Goal: Transaction & Acquisition: Purchase product/service

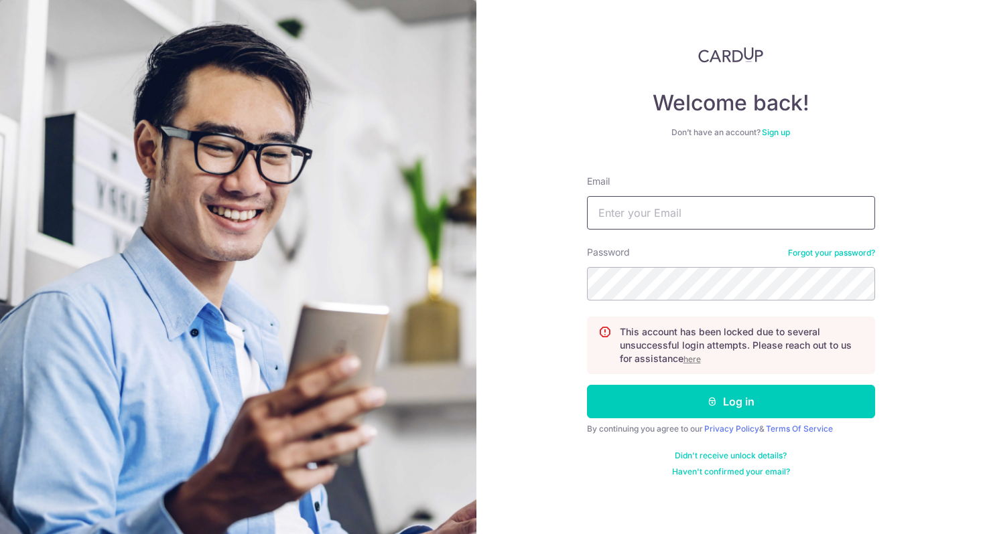
type input "[EMAIL_ADDRESS][DOMAIN_NAME]"
click at [680, 420] on form "Email richmondheng123@gmail.com Password Forgot your password? This account has…" at bounding box center [731, 321] width 288 height 313
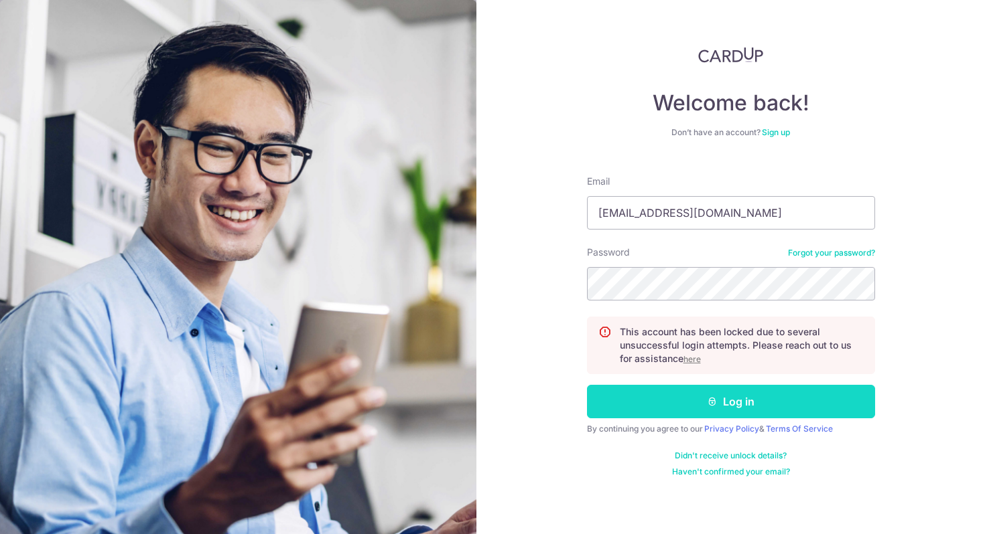
click at [699, 412] on button "Log in" at bounding box center [731, 401] width 288 height 33
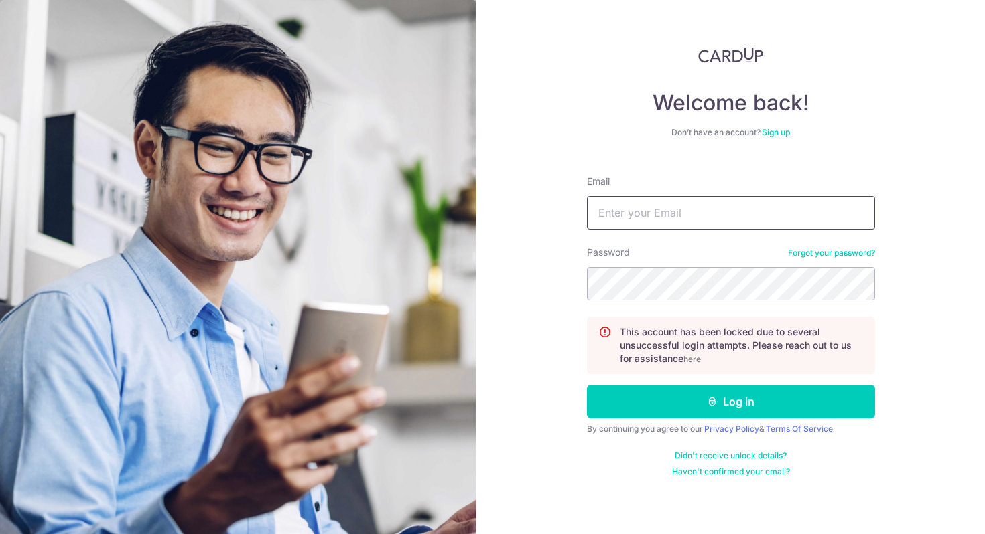
type input "[EMAIL_ADDRESS][DOMAIN_NAME]"
click at [559, 283] on div "Welcome back! Don’t have an account? Sign up Email richmondheng123@gmail.com Pa…" at bounding box center [730, 267] width 508 height 534
click at [504, 284] on div "Welcome back! Don’t have an account? Sign up Email richmondheng123@gmail.com Pa…" at bounding box center [730, 267] width 508 height 534
click at [587, 385] on button "Log in" at bounding box center [731, 401] width 288 height 33
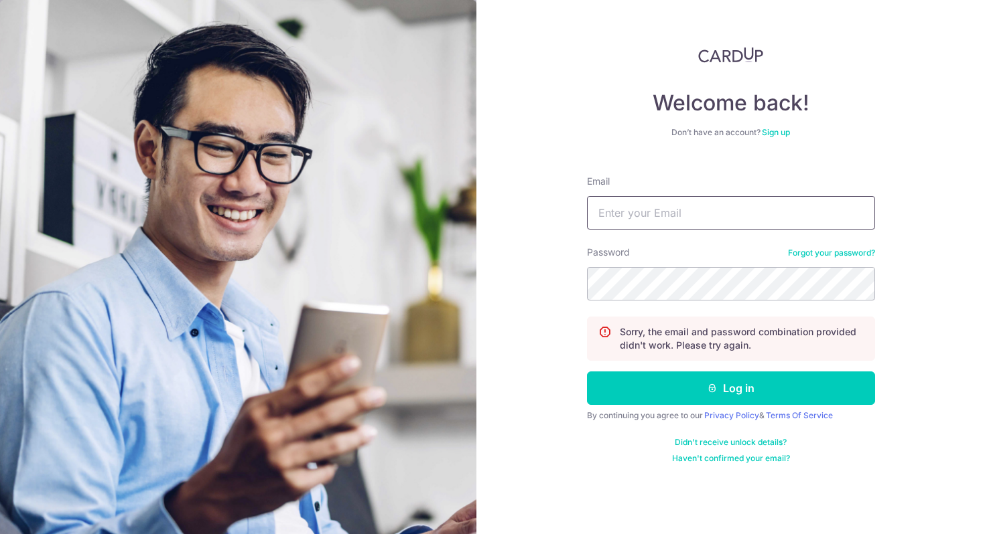
type input "[EMAIL_ADDRESS][DOMAIN_NAME]"
click at [492, 284] on div "Welcome back! Don’t have an account? Sign up Email richmondheng123@gmail.com Pa…" at bounding box center [730, 267] width 508 height 534
click at [587, 372] on button "Log in" at bounding box center [731, 388] width 288 height 33
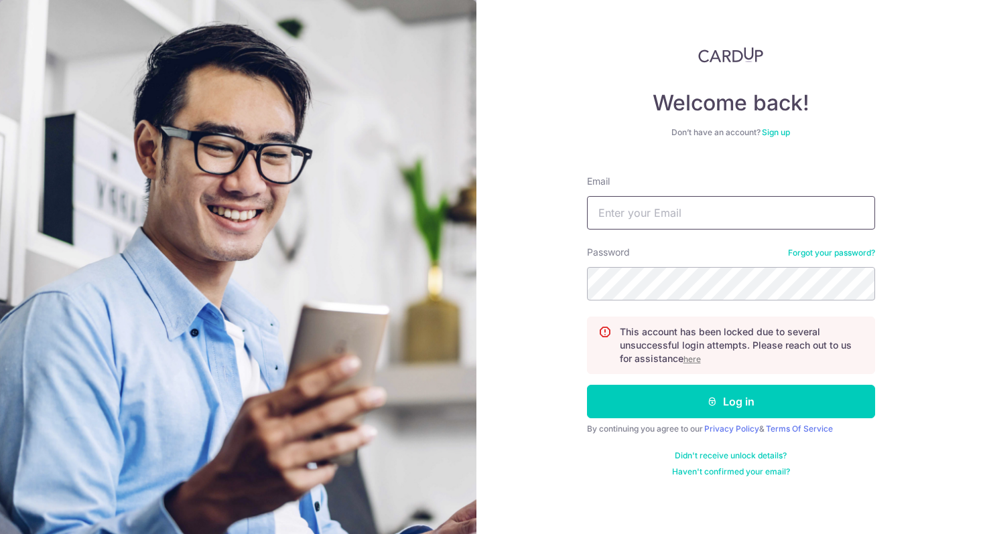
type input "[EMAIL_ADDRESS][DOMAIN_NAME]"
click at [685, 364] on p "This account has been locked due to several unsuccessful login attempts. Please…" at bounding box center [742, 345] width 244 height 40
click at [694, 362] on u "here" at bounding box center [691, 359] width 17 height 10
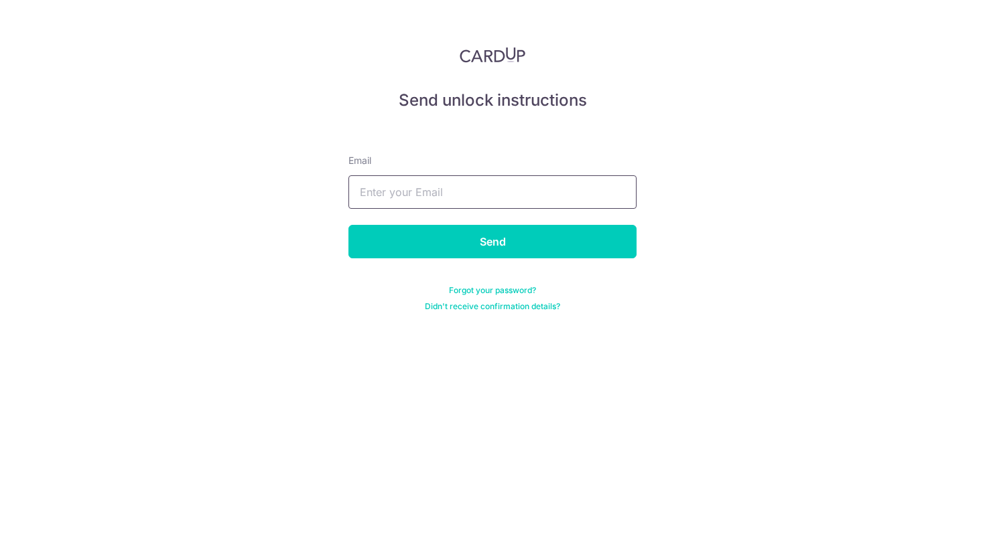
click at [527, 196] on input "text" at bounding box center [492, 191] width 288 height 33
type input "[EMAIL_ADDRESS][DOMAIN_NAME]"
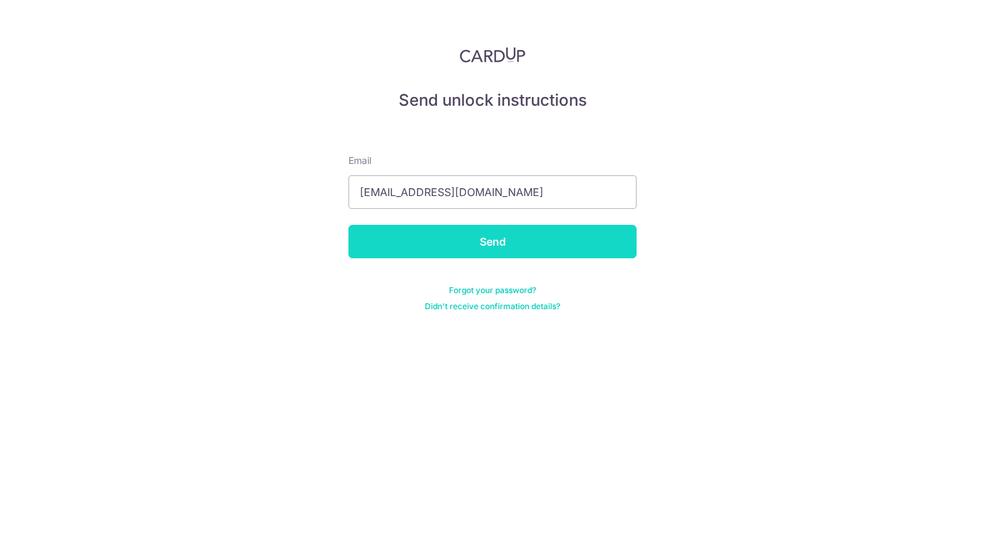
click at [518, 244] on input "Send" at bounding box center [492, 241] width 288 height 33
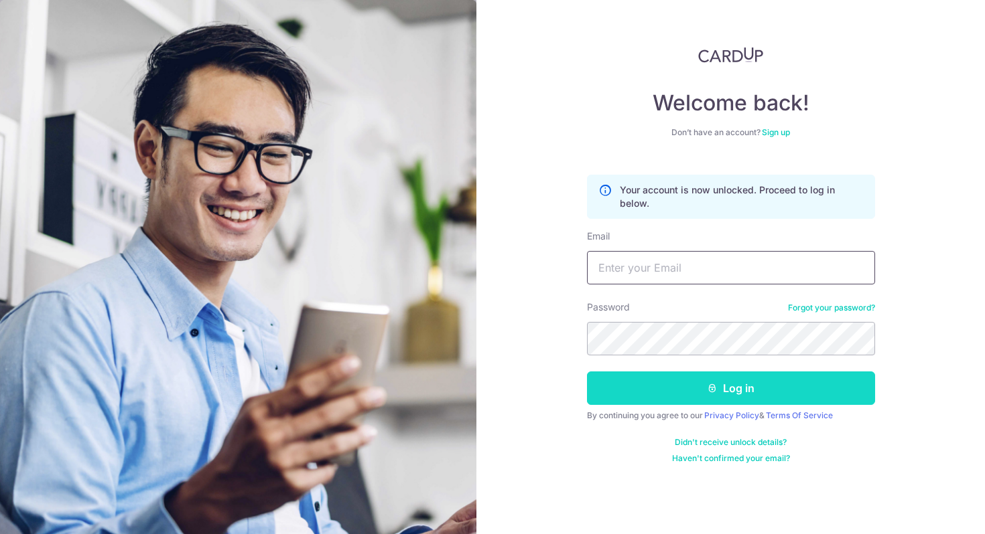
type input "richmondheng123@gmail.com"
click at [721, 380] on button "Log in" at bounding box center [731, 388] width 288 height 33
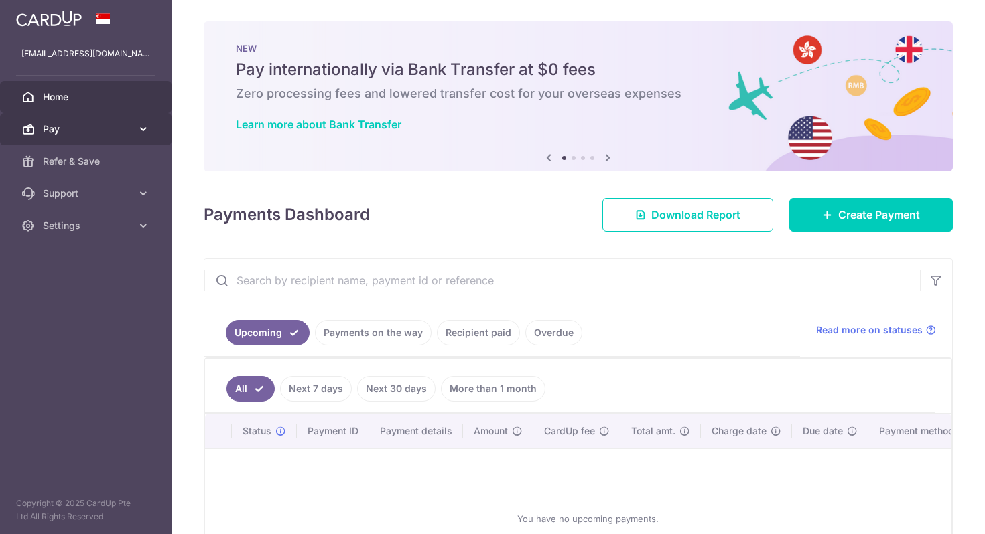
click at [104, 129] on span "Pay" at bounding box center [87, 129] width 88 height 13
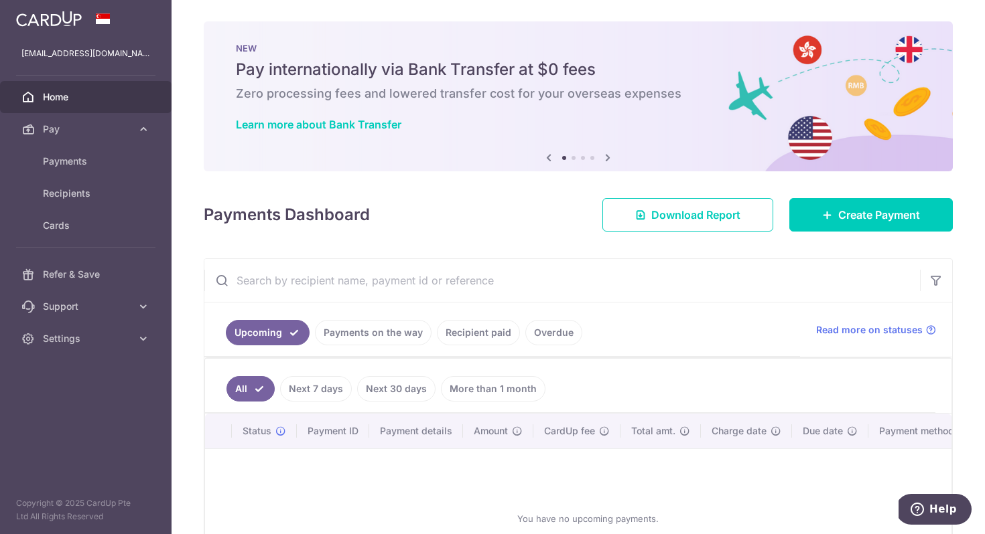
scroll to position [120, 0]
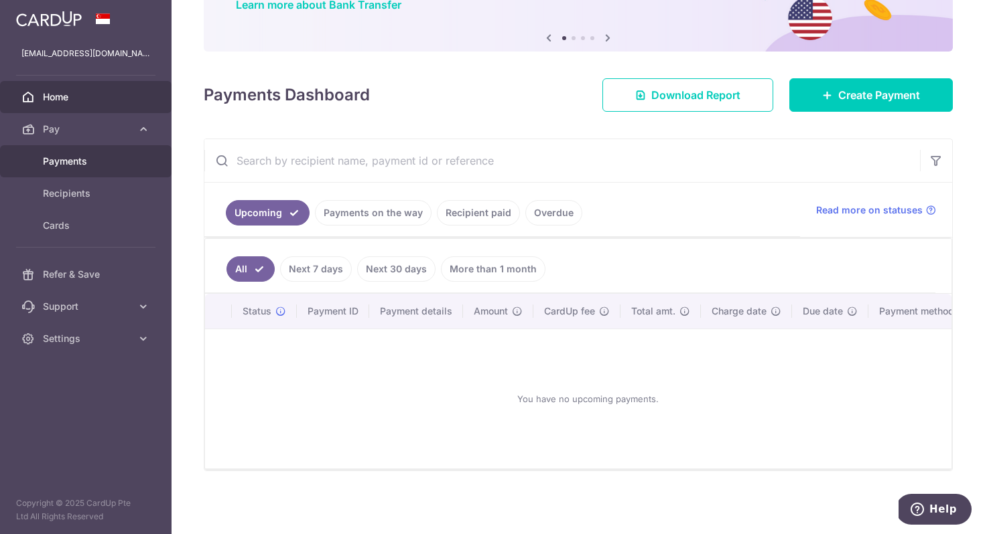
click at [121, 163] on span "Payments" at bounding box center [87, 161] width 88 height 13
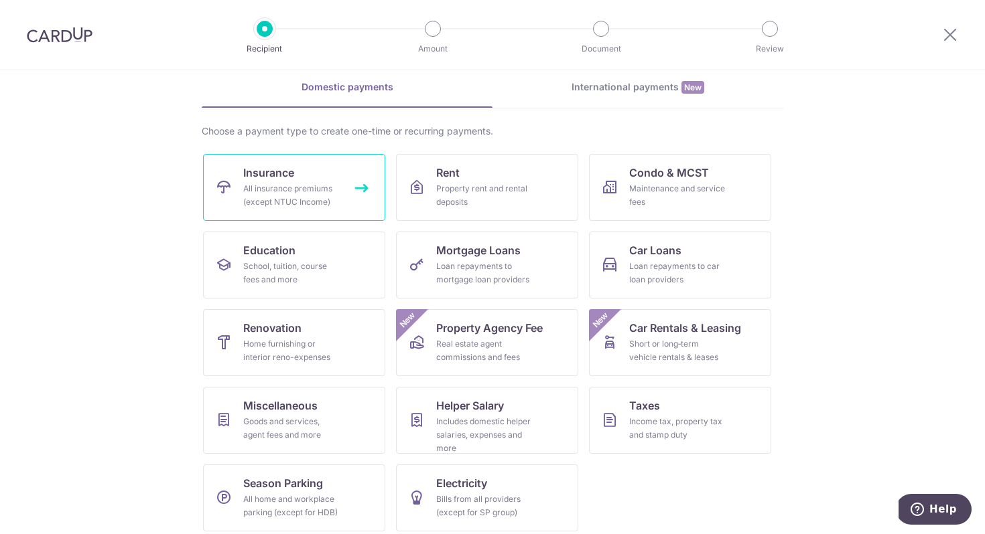
scroll to position [65, 0]
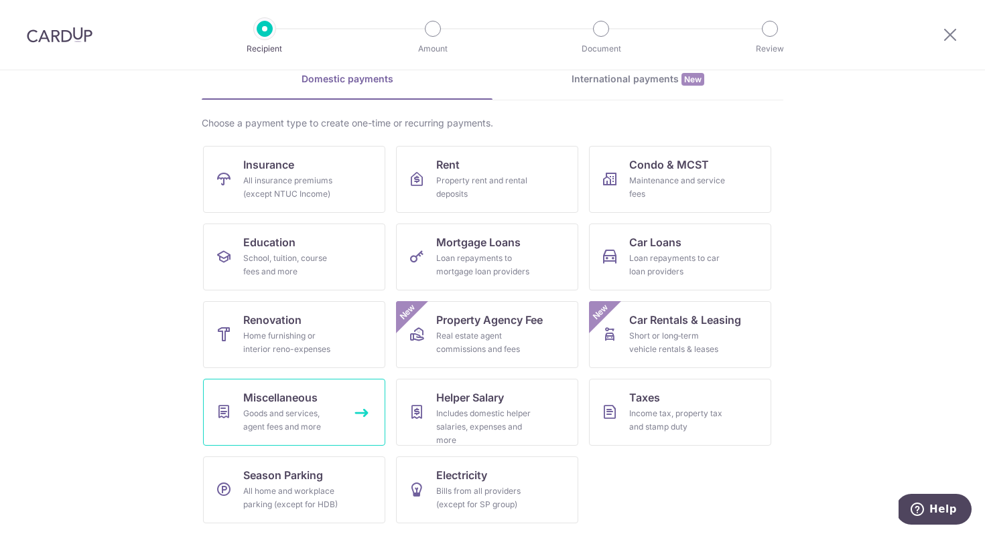
click at [347, 411] on link "Miscellaneous Goods and services, agent fees and more" at bounding box center [294, 412] width 182 height 67
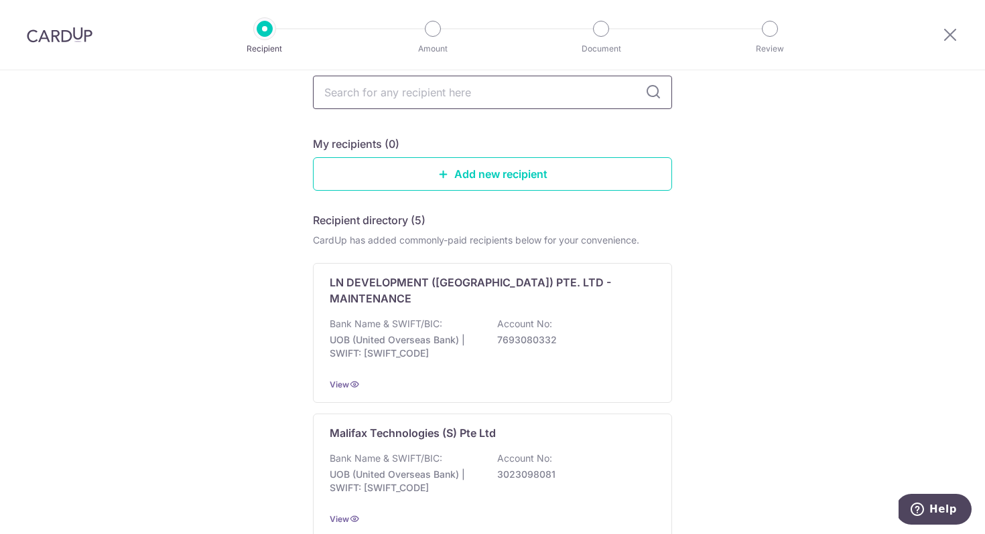
scroll to position [668, 0]
